Goal: Task Accomplishment & Management: Use online tool/utility

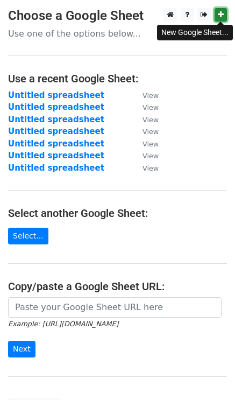
click at [221, 15] on icon at bounding box center [221, 15] width 6 height 8
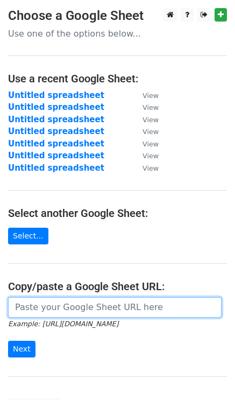
click at [64, 302] on input "url" at bounding box center [115, 307] width 214 height 20
paste input "garfieldisdoc audreycatspeaks [PERSON_NAME].thetabbycat wildcatfiona smudge_the…"
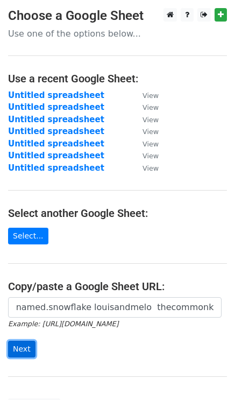
click at [15, 350] on input "Next" at bounding box center [21, 349] width 27 height 17
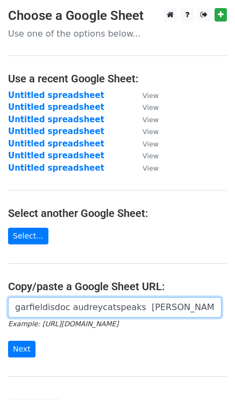
click at [54, 306] on input "garfieldisdoc audreycatspeaks [PERSON_NAME].thetabbycat wildcatfiona smudge_the…" at bounding box center [115, 307] width 214 height 20
paste input "[URL][DOMAIN_NAME]"
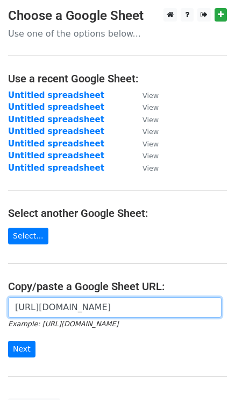
scroll to position [0, 268]
type input "[URL][DOMAIN_NAME]"
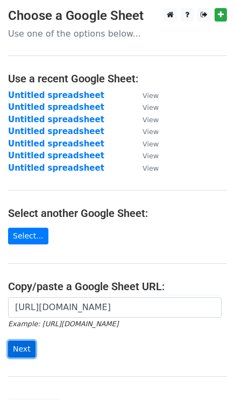
scroll to position [0, 0]
click at [23, 348] on input "Next" at bounding box center [21, 349] width 27 height 17
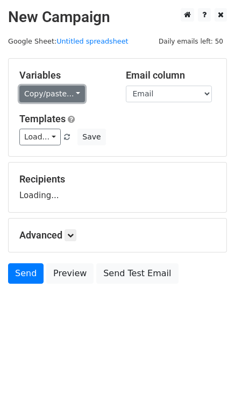
click at [55, 96] on link "Copy/paste..." at bounding box center [52, 94] width 66 height 17
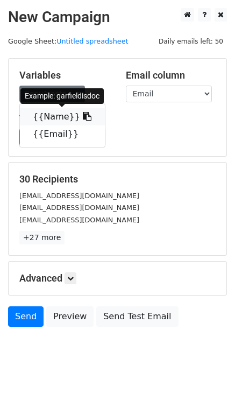
click at [57, 119] on link "{{Name}}" at bounding box center [62, 116] width 85 height 17
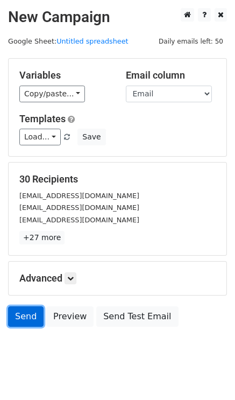
click at [19, 316] on link "Send" at bounding box center [26, 316] width 36 height 20
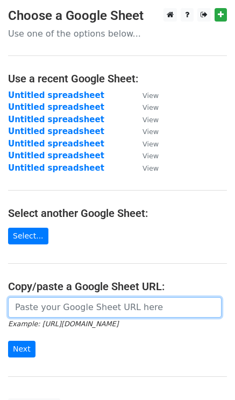
click at [46, 306] on input "url" at bounding box center [115, 307] width 214 height 20
paste input "[URL][DOMAIN_NAME]"
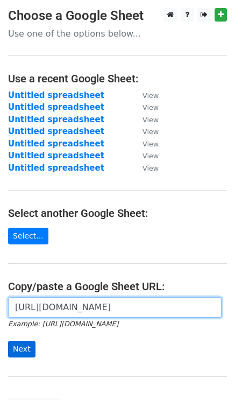
type input "[URL][DOMAIN_NAME]"
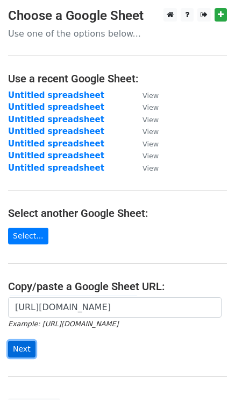
scroll to position [0, 0]
click at [23, 346] on input "Next" at bounding box center [21, 349] width 27 height 17
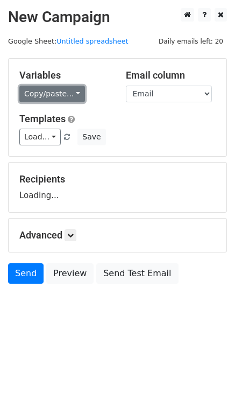
click at [52, 97] on link "Copy/paste..." at bounding box center [52, 94] width 66 height 17
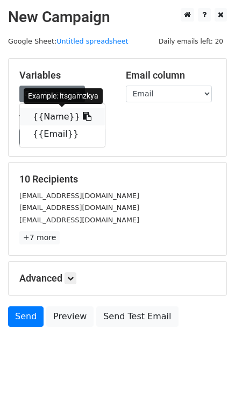
click at [57, 117] on link "{{Name}}" at bounding box center [62, 116] width 85 height 17
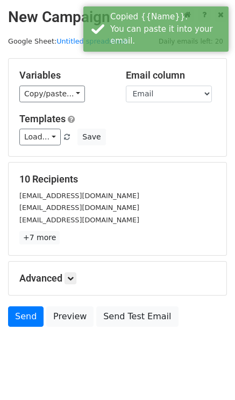
click at [143, 117] on h5 "Templates" at bounding box center [117, 119] width 196 height 12
click at [27, 315] on link "Send" at bounding box center [26, 316] width 36 height 20
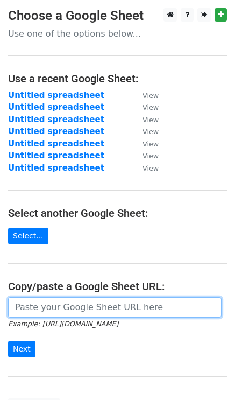
click at [31, 303] on input "url" at bounding box center [115, 307] width 214 height 20
paste input "[URL][DOMAIN_NAME]"
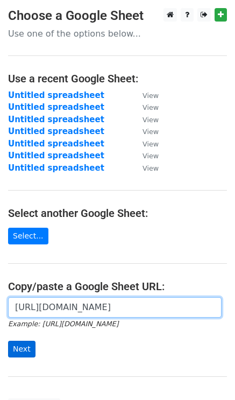
type input "[URL][DOMAIN_NAME]"
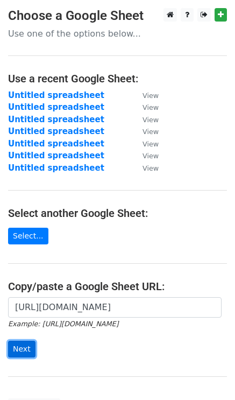
scroll to position [0, 0]
click at [26, 346] on input "Next" at bounding box center [21, 349] width 27 height 17
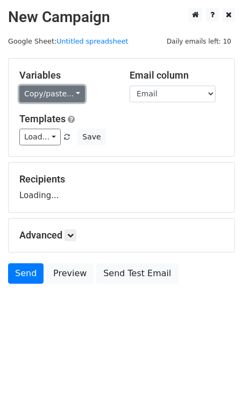
click at [41, 92] on link "Copy/paste..." at bounding box center [52, 94] width 66 height 17
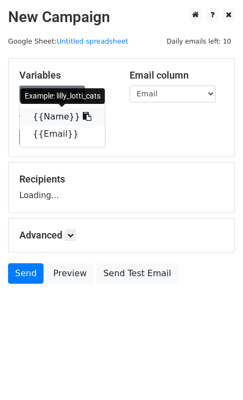
click at [56, 112] on link "{{Name}}" at bounding box center [62, 116] width 85 height 17
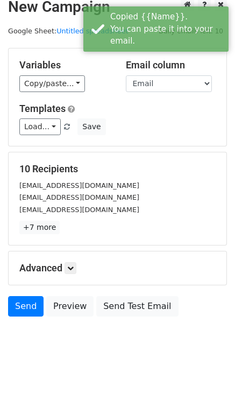
scroll to position [16, 0]
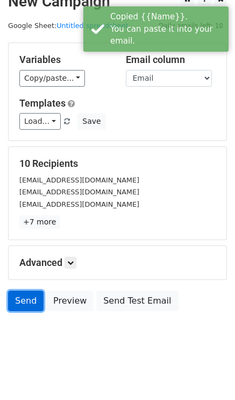
click at [32, 297] on link "Send" at bounding box center [26, 301] width 36 height 20
